Goal: Information Seeking & Learning: Learn about a topic

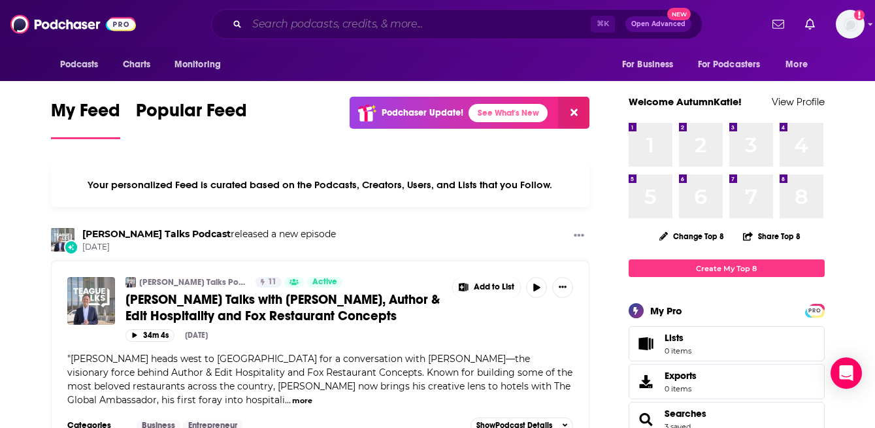
click at [267, 22] on input "Search podcasts, credits, & more..." at bounding box center [419, 24] width 344 height 21
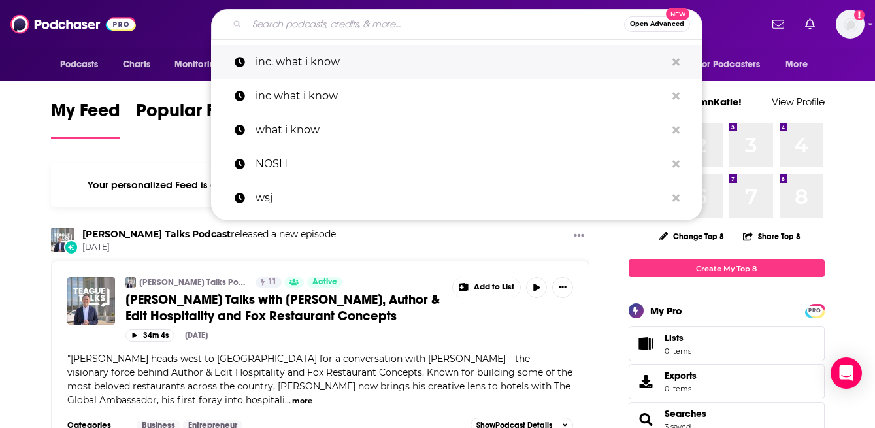
click at [301, 57] on p "inc. what i know" at bounding box center [460, 62] width 410 height 34
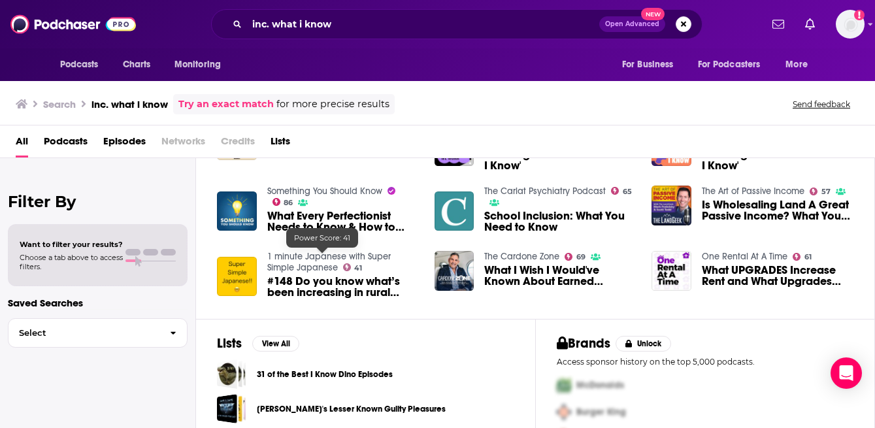
scroll to position [272, 0]
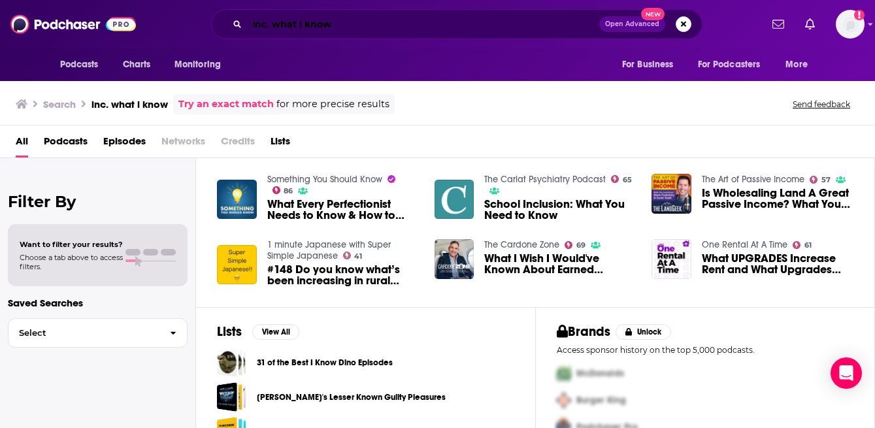
click at [297, 20] on input "inc. what i know" at bounding box center [423, 24] width 352 height 21
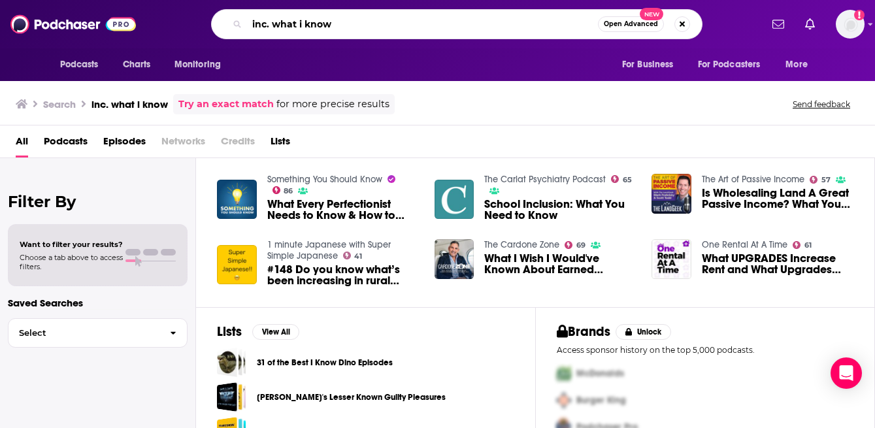
click at [297, 20] on input "inc. what i know" at bounding box center [422, 24] width 351 height 21
type input "f"
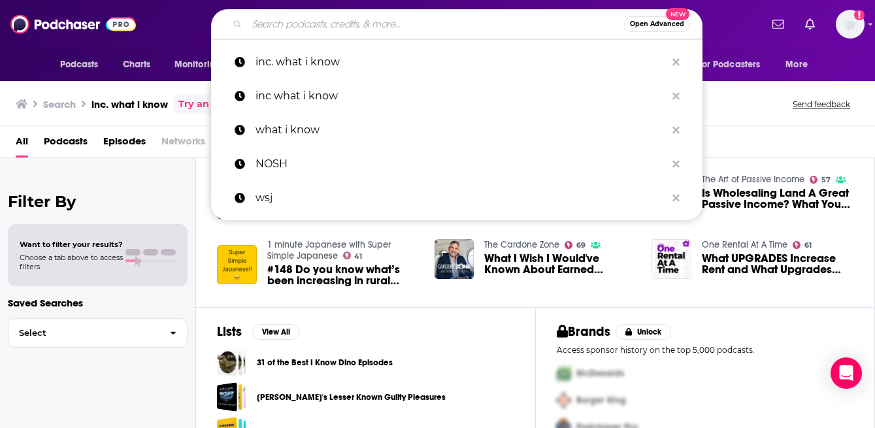
scroll to position [305, 0]
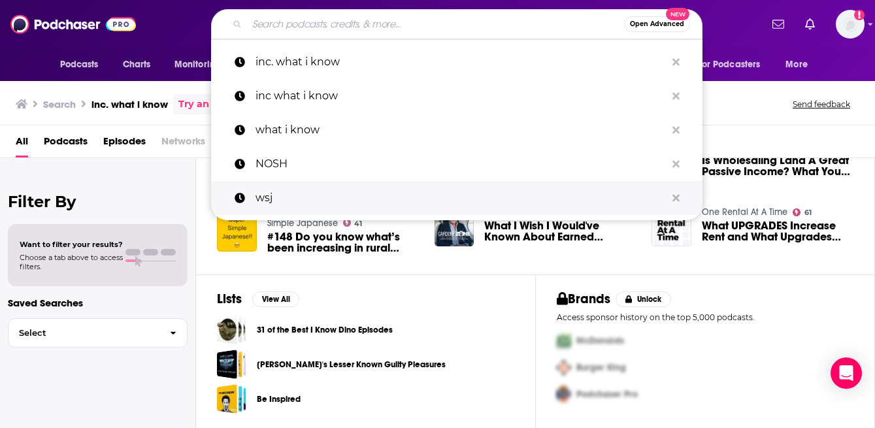
click at [329, 182] on p "wsj" at bounding box center [460, 198] width 410 height 34
type input "wsj"
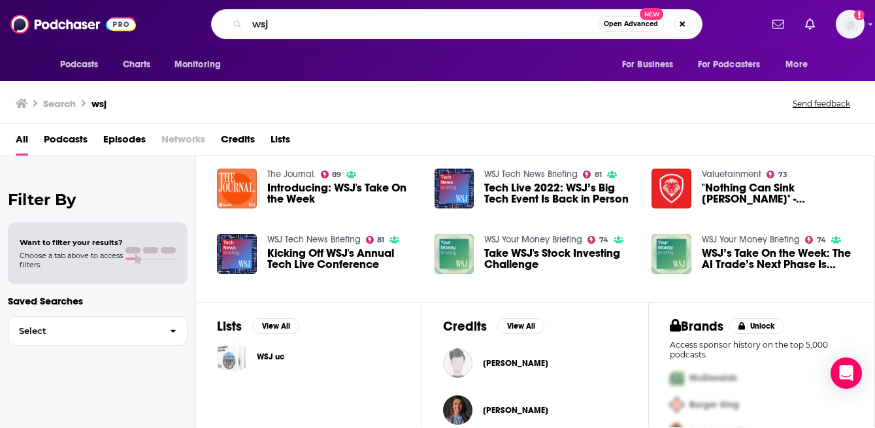
scroll to position [274, 0]
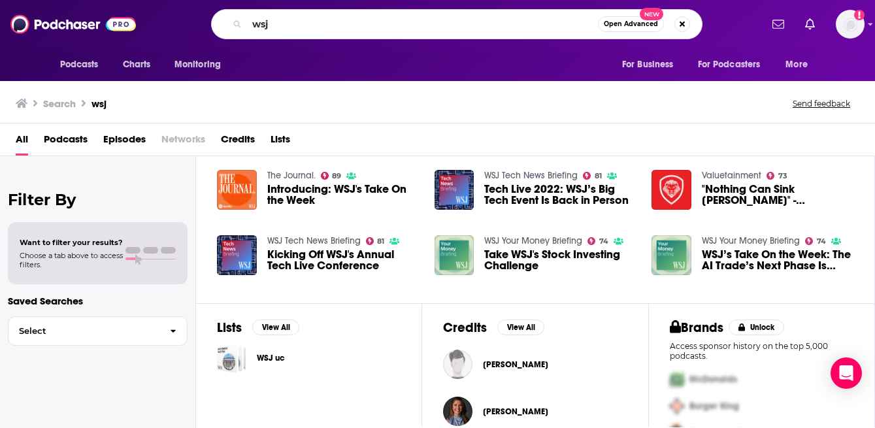
click at [304, 189] on span "Introducing: WSJ's Take On the Week" at bounding box center [343, 195] width 152 height 22
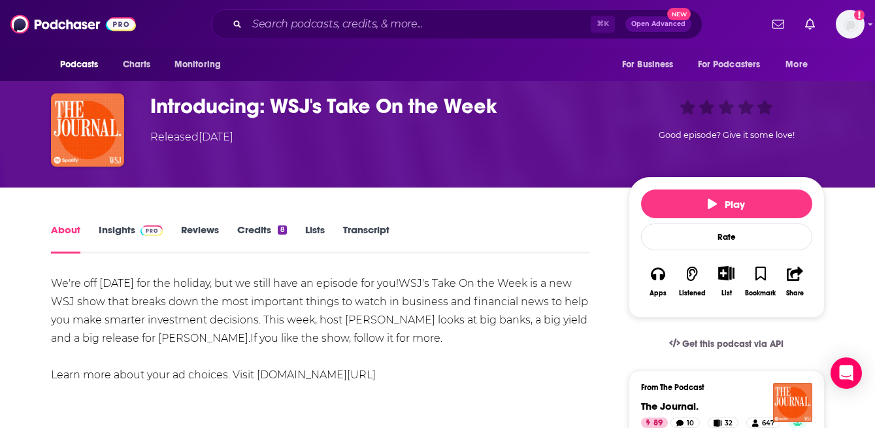
scroll to position [56, 0]
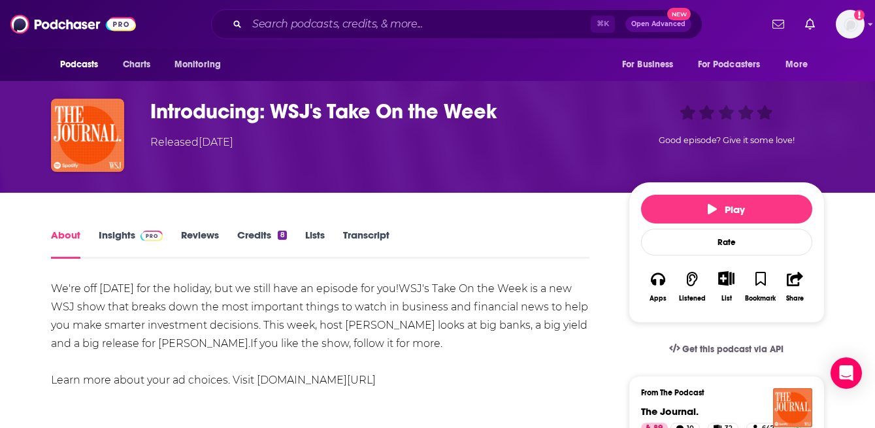
click at [142, 246] on link "Insights" at bounding box center [131, 244] width 65 height 30
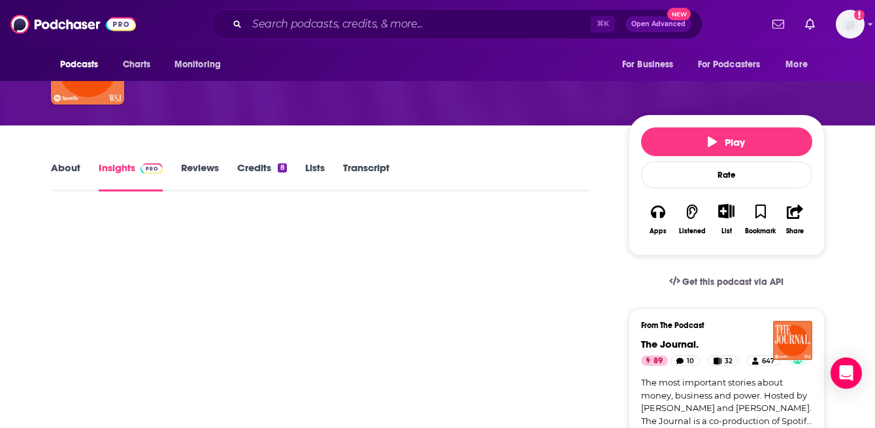
scroll to position [125, 0]
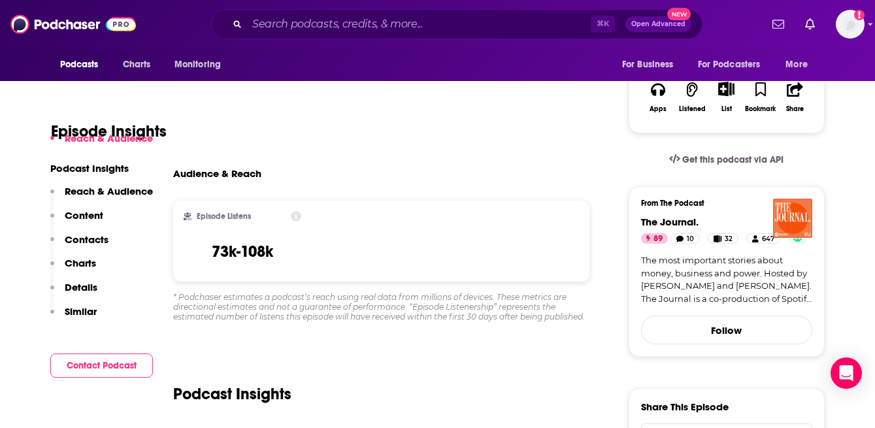
click at [86, 315] on p "Similar" at bounding box center [81, 311] width 32 height 12
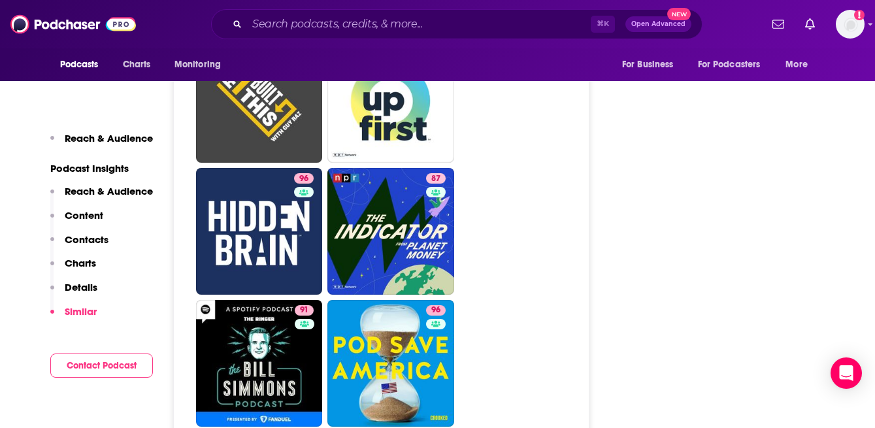
scroll to position [3039, 0]
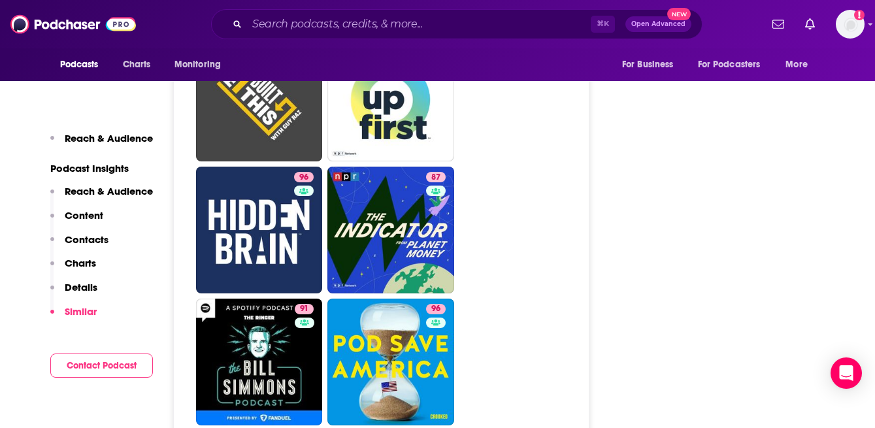
click at [111, 191] on p "Reach & Audience" at bounding box center [109, 191] width 88 height 12
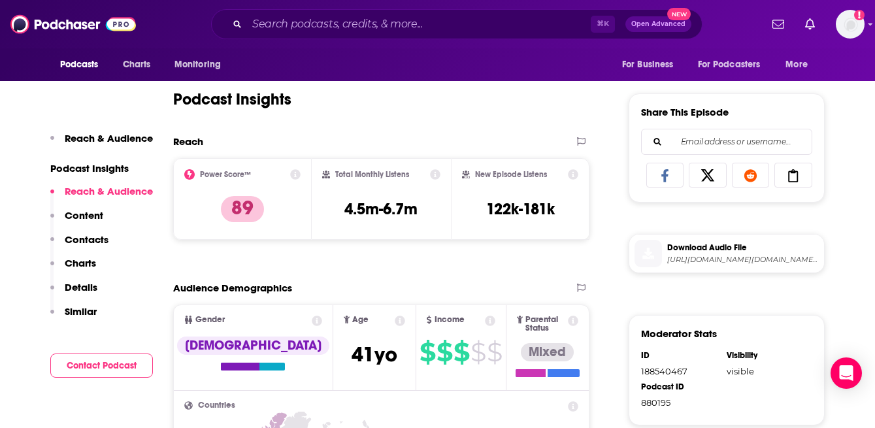
scroll to position [561, 0]
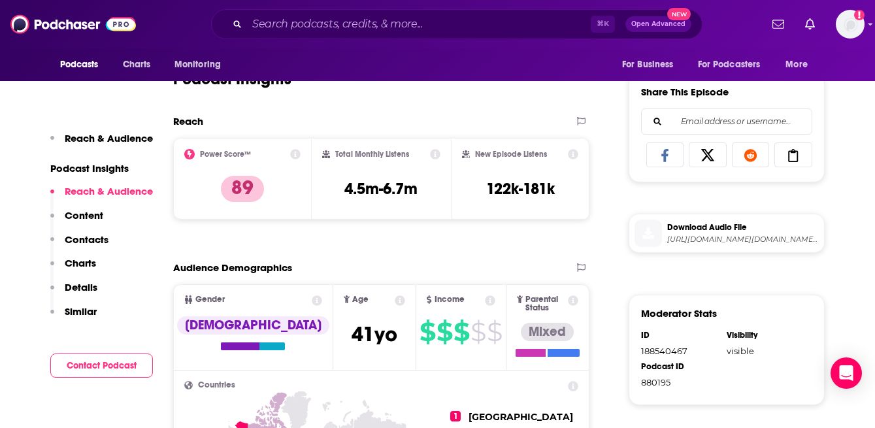
click at [98, 241] on p "Contacts" at bounding box center [87, 239] width 44 height 12
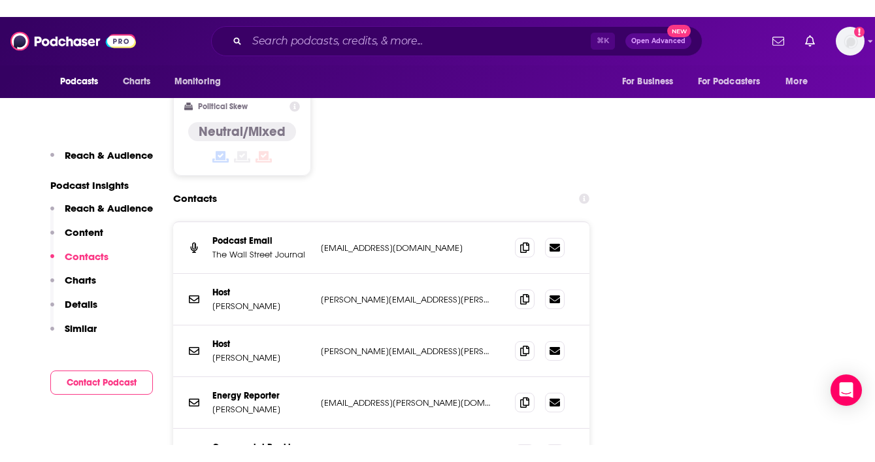
scroll to position [1326, 0]
